Goal: Task Accomplishment & Management: Use online tool/utility

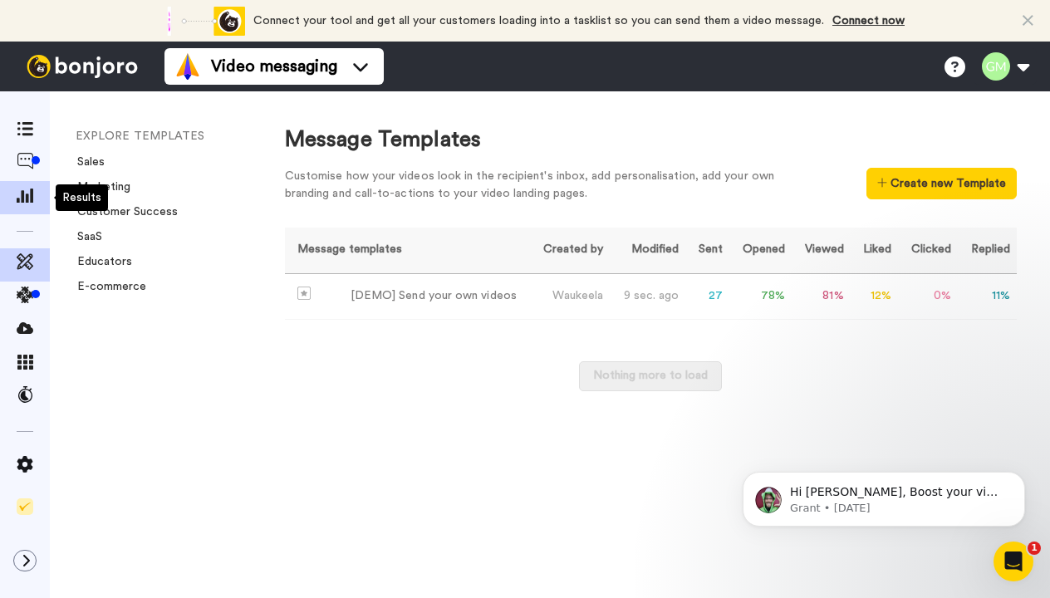
click at [22, 199] on icon at bounding box center [25, 195] width 17 height 15
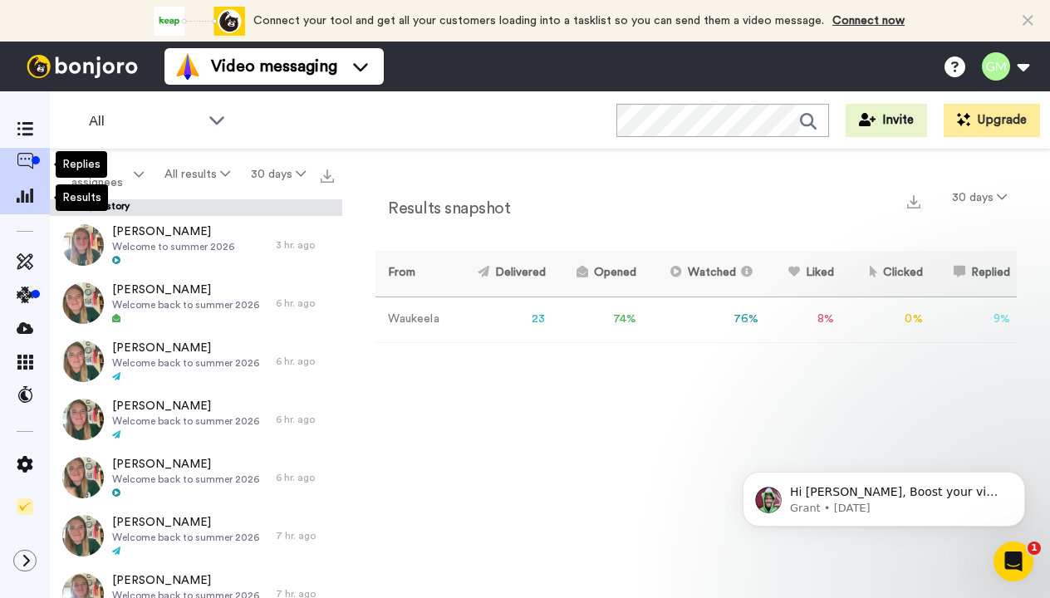
click at [22, 157] on icon at bounding box center [25, 161] width 17 height 17
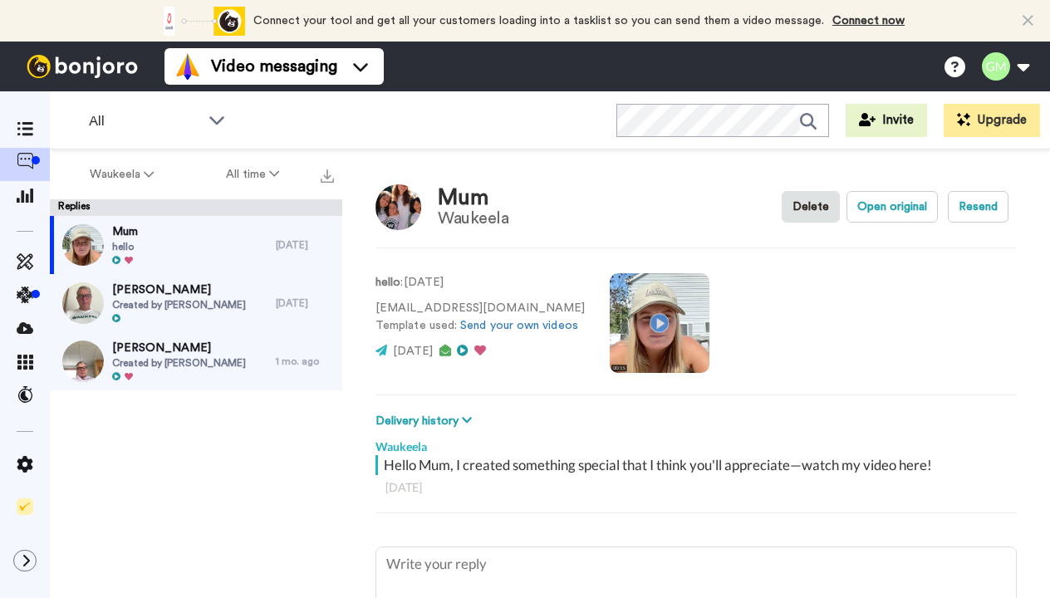
type textarea "x"
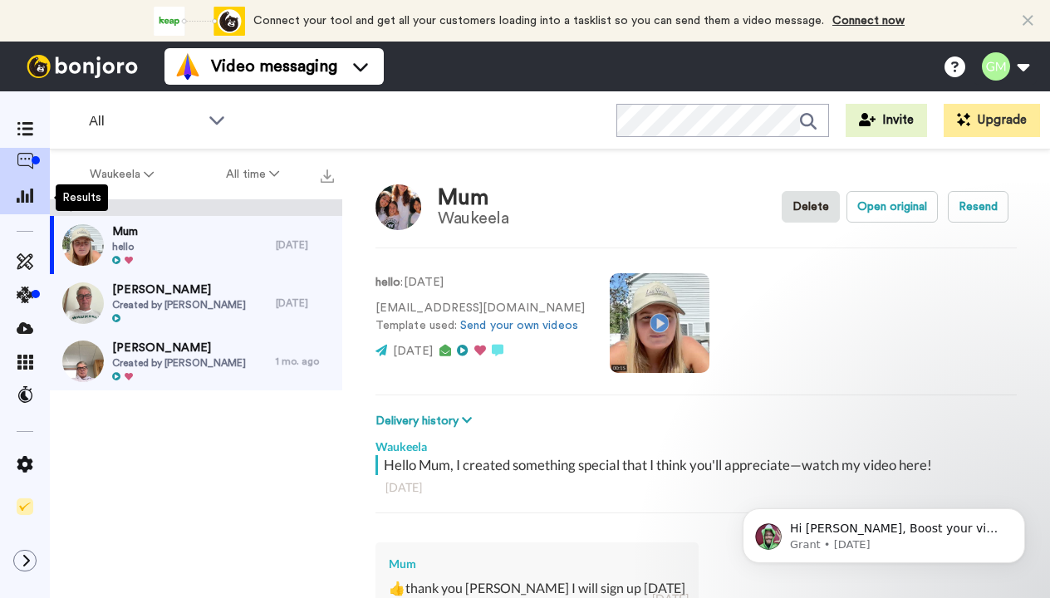
click at [15, 206] on span at bounding box center [25, 197] width 50 height 17
